Goal: Entertainment & Leisure: Consume media (video, audio)

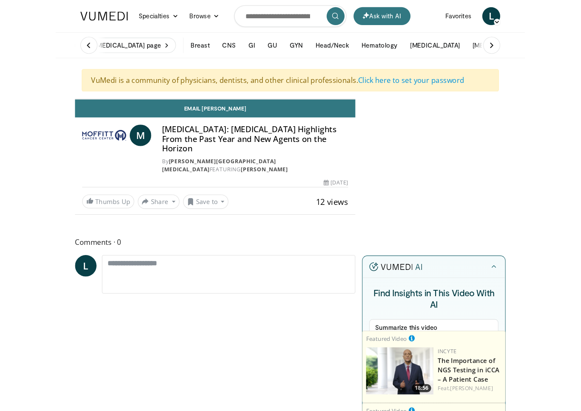
scroll to position [10, 0]
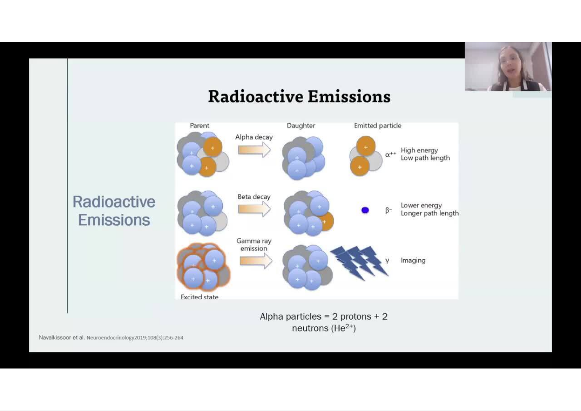
click at [216, 334] on div "10 seconds Tap to unmute" at bounding box center [290, 205] width 581 height 411
click at [199, 327] on div "10 seconds Tap to unmute" at bounding box center [290, 205] width 581 height 411
click at [237, 334] on div "10 seconds Tap to unmute" at bounding box center [290, 205] width 581 height 411
click at [197, 310] on div "10 seconds Tap to unmute" at bounding box center [290, 205] width 581 height 411
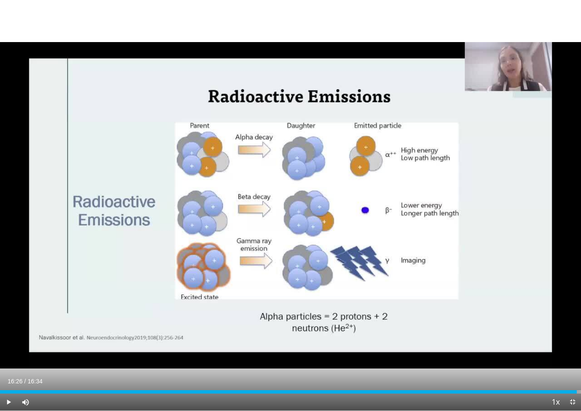
click at [117, 286] on div "10 seconds Tap to unmute" at bounding box center [290, 205] width 581 height 411
click at [307, 389] on div "Progress Bar" at bounding box center [288, 391] width 577 height 3
click at [332, 389] on div "Loaded : 52.87%" at bounding box center [290, 391] width 581 height 3
click at [99, 304] on div "10 seconds Tap to unmute" at bounding box center [290, 205] width 581 height 411
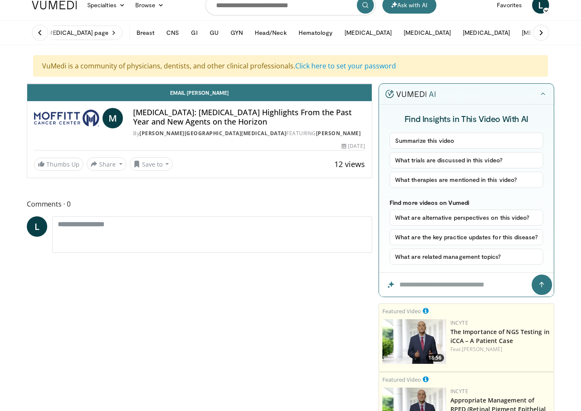
click at [105, 84] on div "10 seconds Tap to unmute" at bounding box center [199, 84] width 344 height 0
